Goal: Transaction & Acquisition: Book appointment/travel/reservation

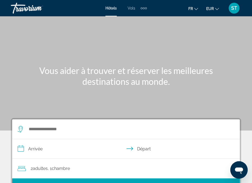
click at [39, 134] on div "Search widget" at bounding box center [124, 129] width 212 height 20
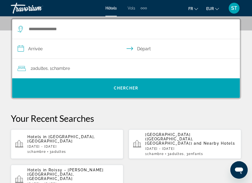
scroll to position [100, 0]
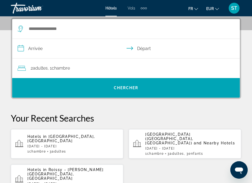
click at [57, 34] on div "Search widget" at bounding box center [124, 29] width 212 height 20
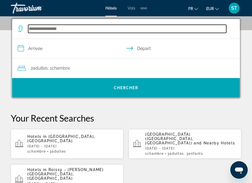
click at [55, 27] on input "Search widget" at bounding box center [127, 29] width 198 height 8
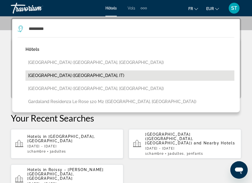
click at [48, 72] on button "[GEOGRAPHIC_DATA] ([GEOGRAPHIC_DATA], IT)" at bounding box center [130, 75] width 209 height 10
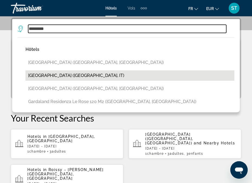
type input "**********"
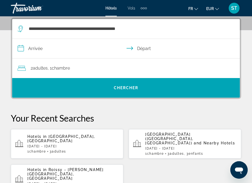
click at [46, 49] on input "**********" at bounding box center [127, 49] width 230 height 21
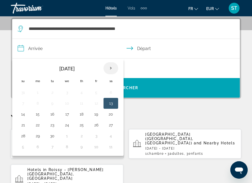
click at [111, 69] on th "Next month" at bounding box center [111, 68] width 15 height 12
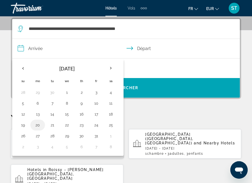
click at [39, 126] on button "20" at bounding box center [37, 125] width 9 height 8
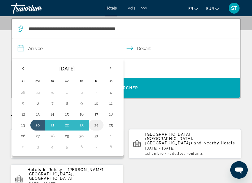
click at [98, 125] on button "24" at bounding box center [96, 125] width 9 height 8
type input "**********"
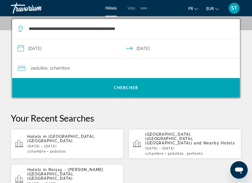
click at [43, 68] on span "Adultes" at bounding box center [40, 67] width 15 height 5
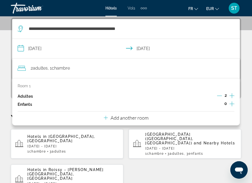
click at [232, 103] on icon "Increment children" at bounding box center [232, 103] width 5 height 7
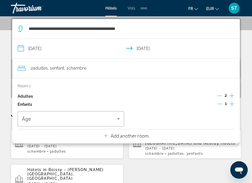
click at [232, 103] on icon "Increment children" at bounding box center [232, 103] width 5 height 7
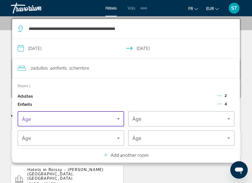
click at [119, 119] on icon "Travelers: 2 adults, 4 children" at bounding box center [118, 118] width 3 height 1
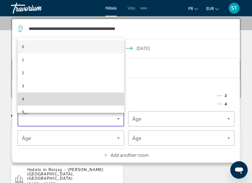
click at [104, 100] on mat-option "4" at bounding box center [71, 98] width 107 height 13
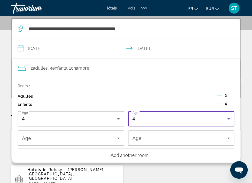
click at [198, 120] on div "4" at bounding box center [180, 118] width 95 height 7
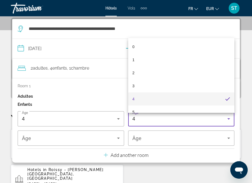
click at [191, 100] on mat-option "4" at bounding box center [181, 98] width 107 height 13
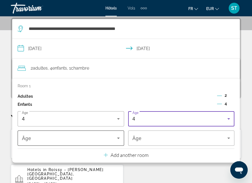
click at [116, 140] on icon "Travelers: 2 adults, 4 children" at bounding box center [118, 138] width 7 height 7
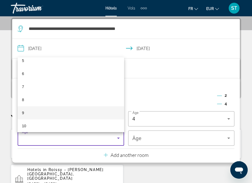
scroll to position [87, 0]
click at [111, 111] on mat-option "10" at bounding box center [71, 109] width 107 height 13
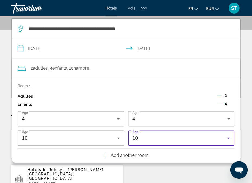
click at [173, 138] on div "10" at bounding box center [180, 138] width 95 height 7
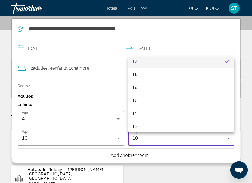
scroll to position [135, 0]
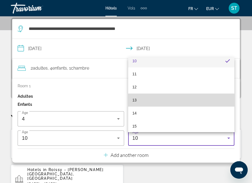
click at [173, 100] on mat-option "13" at bounding box center [181, 99] width 107 height 13
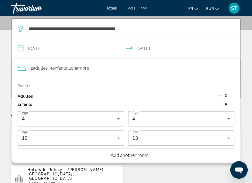
click at [246, 78] on div "**********" at bounding box center [126, 170] width 252 height 305
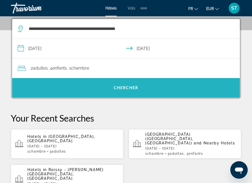
click at [201, 89] on span "Search widget" at bounding box center [126, 87] width 228 height 13
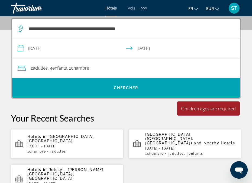
click at [179, 65] on div "2 Adulte Adultes , 4 Enfant Enfants , 1 Chambre pièces" at bounding box center [129, 68] width 222 height 8
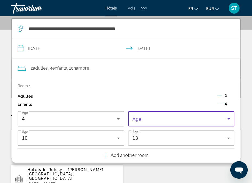
click at [161, 117] on span "Travelers: 2 adults, 4 children" at bounding box center [180, 118] width 95 height 7
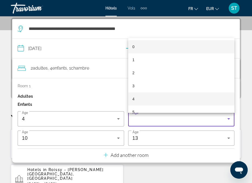
click at [161, 98] on mat-option "4" at bounding box center [181, 98] width 107 height 13
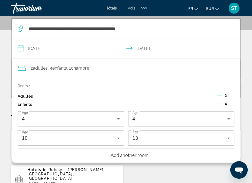
click at [247, 74] on div "**********" at bounding box center [126, 170] width 252 height 305
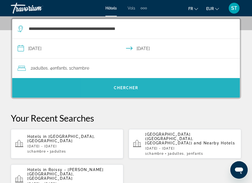
click at [205, 92] on span "Search widget" at bounding box center [126, 87] width 228 height 13
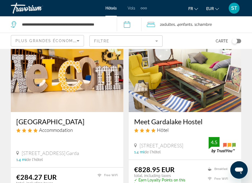
scroll to position [255, 0]
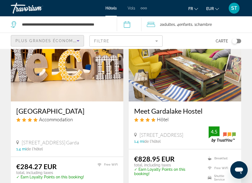
click at [75, 40] on icon "Sort by" at bounding box center [78, 40] width 7 height 7
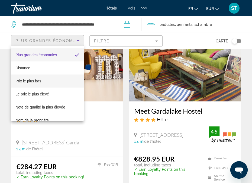
click at [57, 79] on mat-option "Prix le plus bas" at bounding box center [47, 80] width 73 height 13
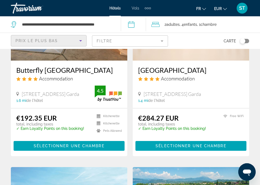
scroll to position [95, 0]
